Goal: Information Seeking & Learning: Learn about a topic

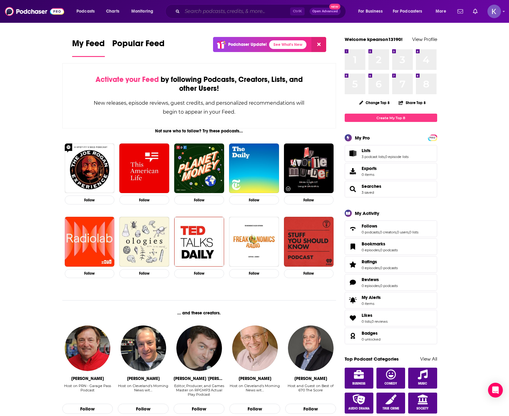
click at [252, 9] on input "Search podcasts, credits, & more..." at bounding box center [236, 11] width 108 height 10
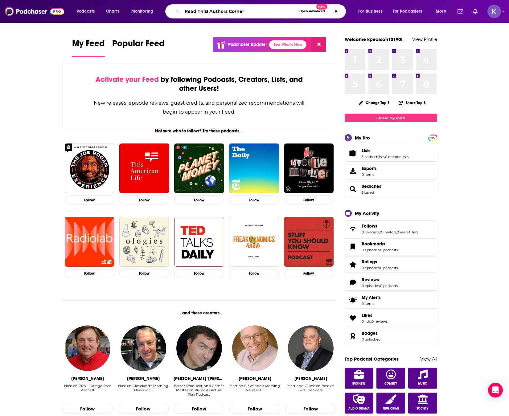
type input "Read This! Authors Corner"
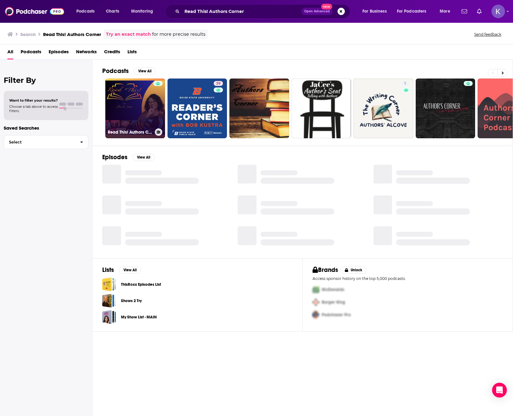
click at [129, 110] on link "Read This! Authors Corner" at bounding box center [135, 109] width 60 height 60
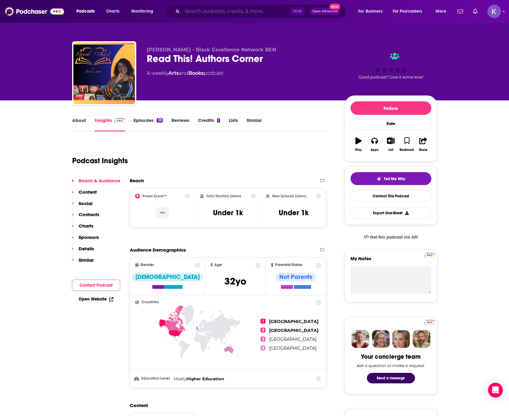
click at [235, 8] on input "Search podcasts, credits, & more..." at bounding box center [236, 11] width 108 height 10
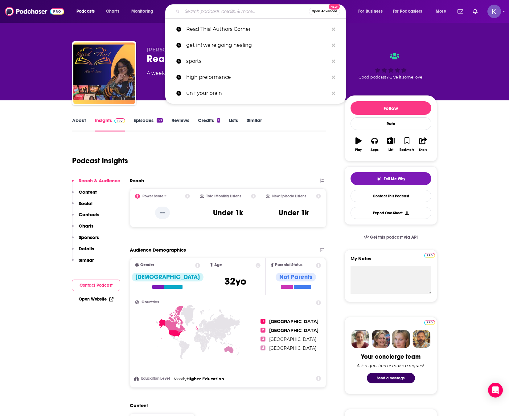
paste input "Wait - What Do You Do Again"
type input "Wait - What Do You Do Again"
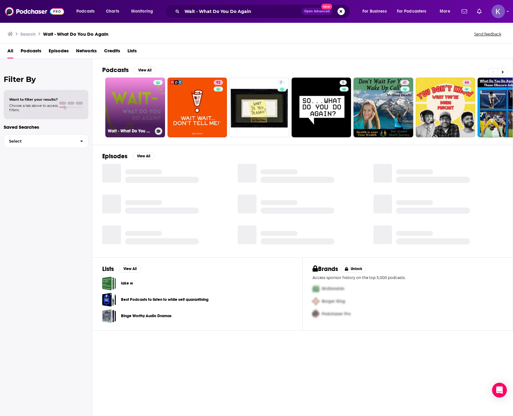
click at [134, 113] on link "Wait - What Do You Do Again? | Careers, Life, and the Surprising Paths We Take" at bounding box center [135, 108] width 60 height 60
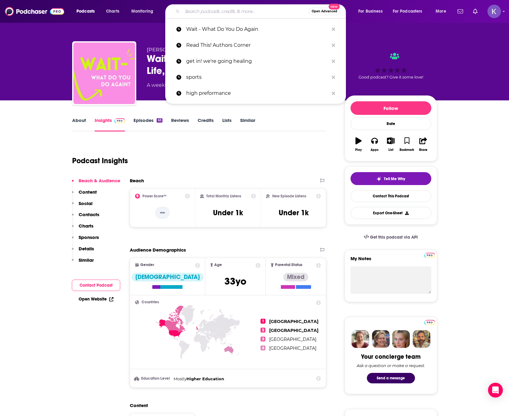
click at [216, 14] on input "Search podcasts, credits, & more..." at bounding box center [245, 11] width 127 height 10
paste input "Living the Dream with Curveball"
type input "Living the Dream with Curveball"
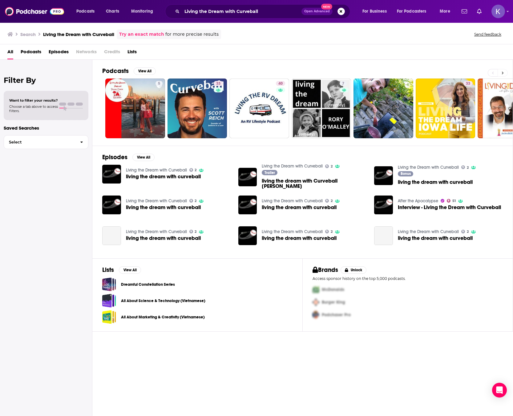
click at [505, 72] on button at bounding box center [503, 73] width 10 height 8
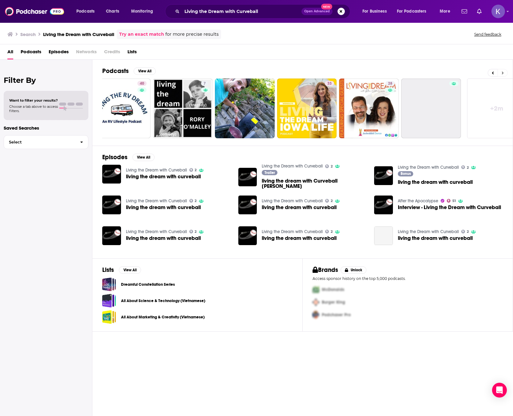
scroll to position [0, 155]
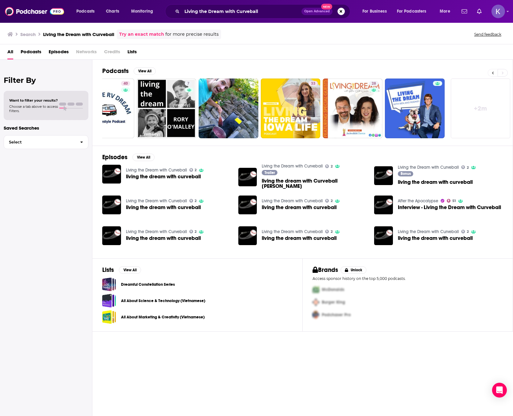
click at [491, 72] on button at bounding box center [493, 73] width 10 height 8
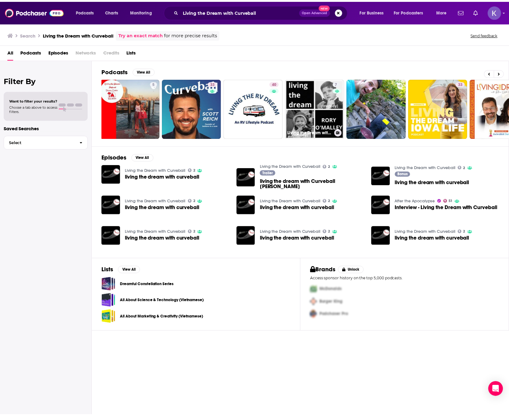
scroll to position [0, 0]
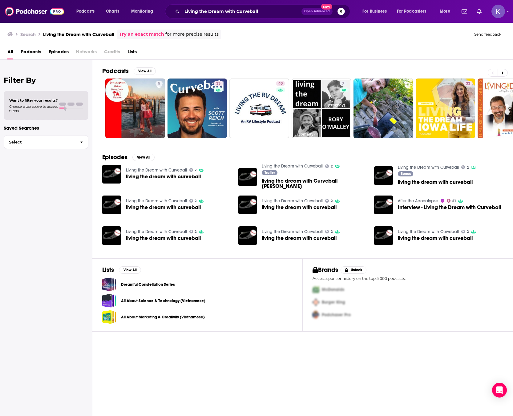
click at [157, 178] on span "living the dream with curveball" at bounding box center [163, 176] width 75 height 5
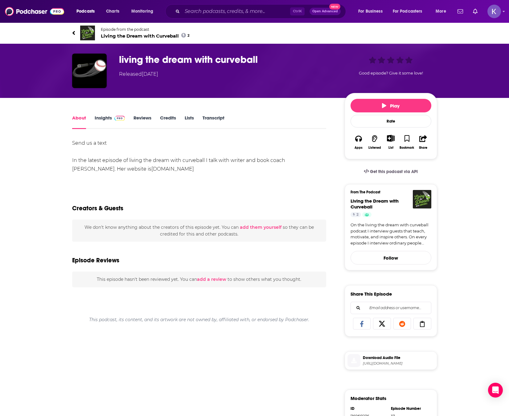
click at [102, 121] on link "Insights" at bounding box center [110, 122] width 31 height 14
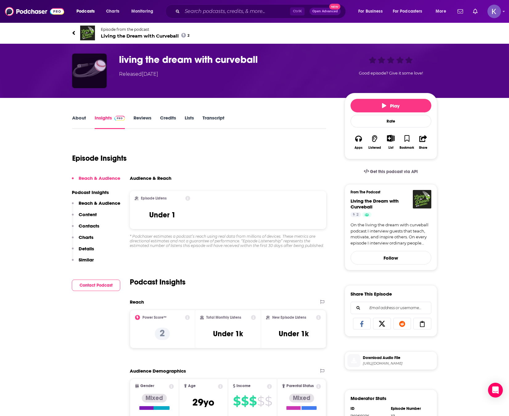
click at [79, 72] on img "living the dream with curveball" at bounding box center [89, 71] width 35 height 35
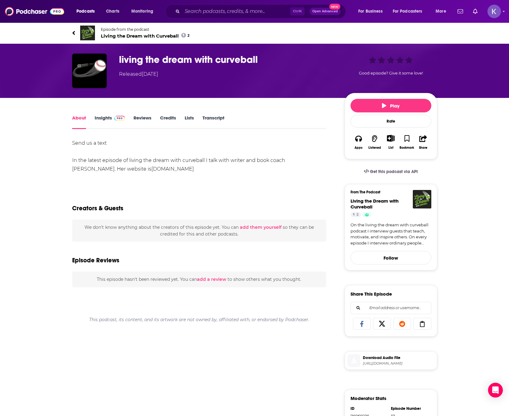
click at [84, 34] on img at bounding box center [87, 33] width 15 height 15
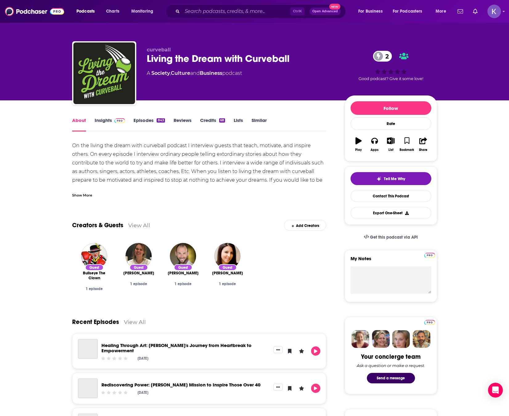
click at [103, 119] on link "Insights" at bounding box center [110, 124] width 31 height 14
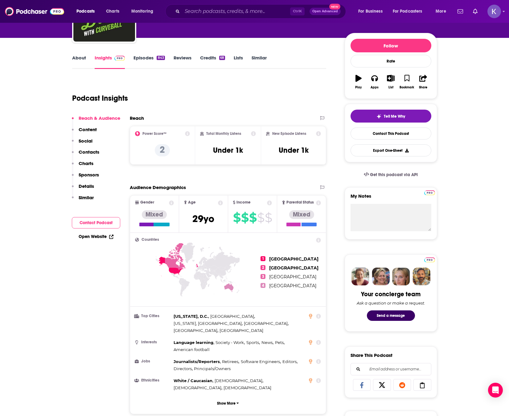
scroll to position [62, 0]
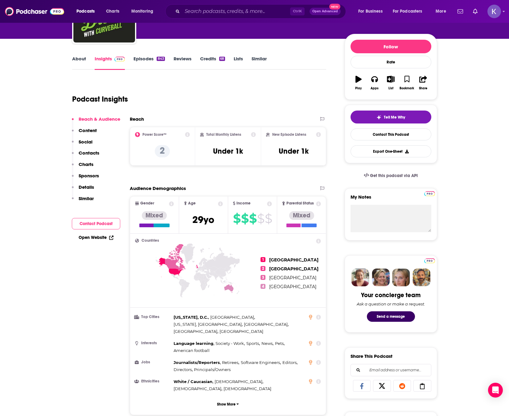
click at [75, 61] on link "About" at bounding box center [79, 63] width 14 height 14
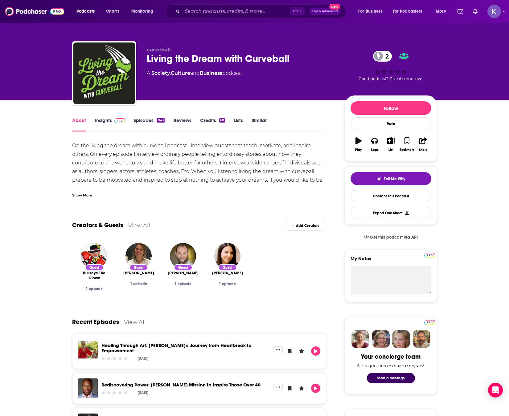
click at [82, 196] on div "Show More" at bounding box center [82, 195] width 20 height 6
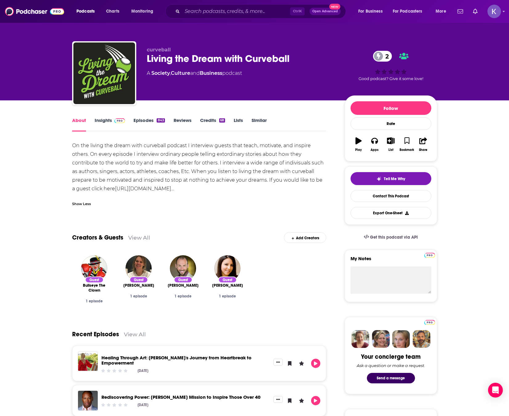
click at [104, 123] on link "Insights" at bounding box center [110, 124] width 31 height 14
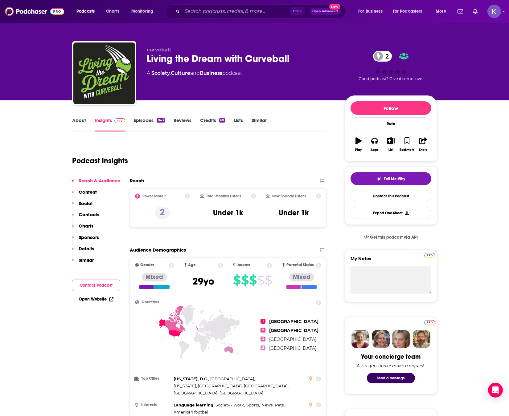
click at [83, 121] on link "About" at bounding box center [79, 124] width 14 height 14
